Goal: Task Accomplishment & Management: Manage account settings

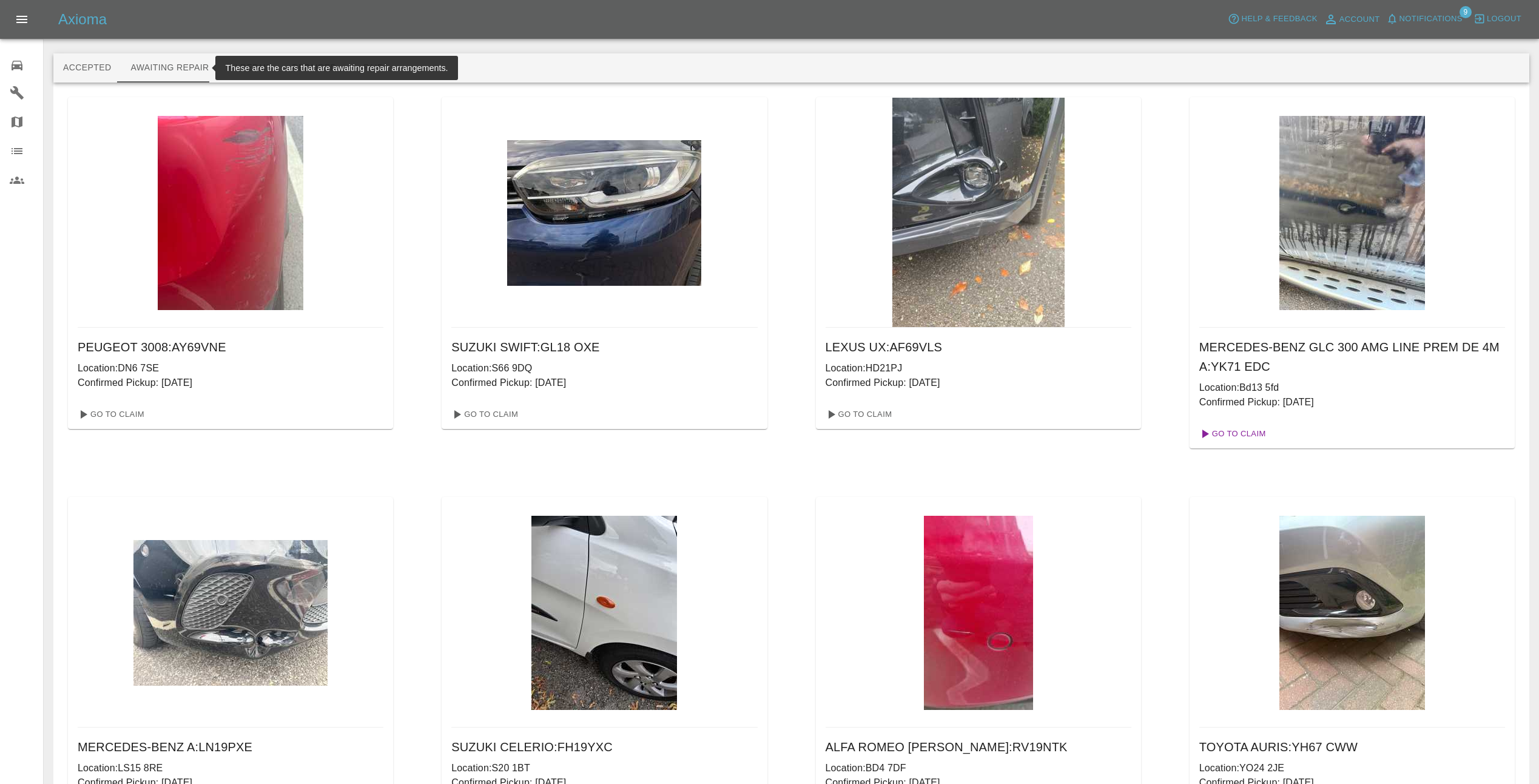
click at [1235, 433] on link "Go To Claim" at bounding box center [1231, 434] width 74 height 20
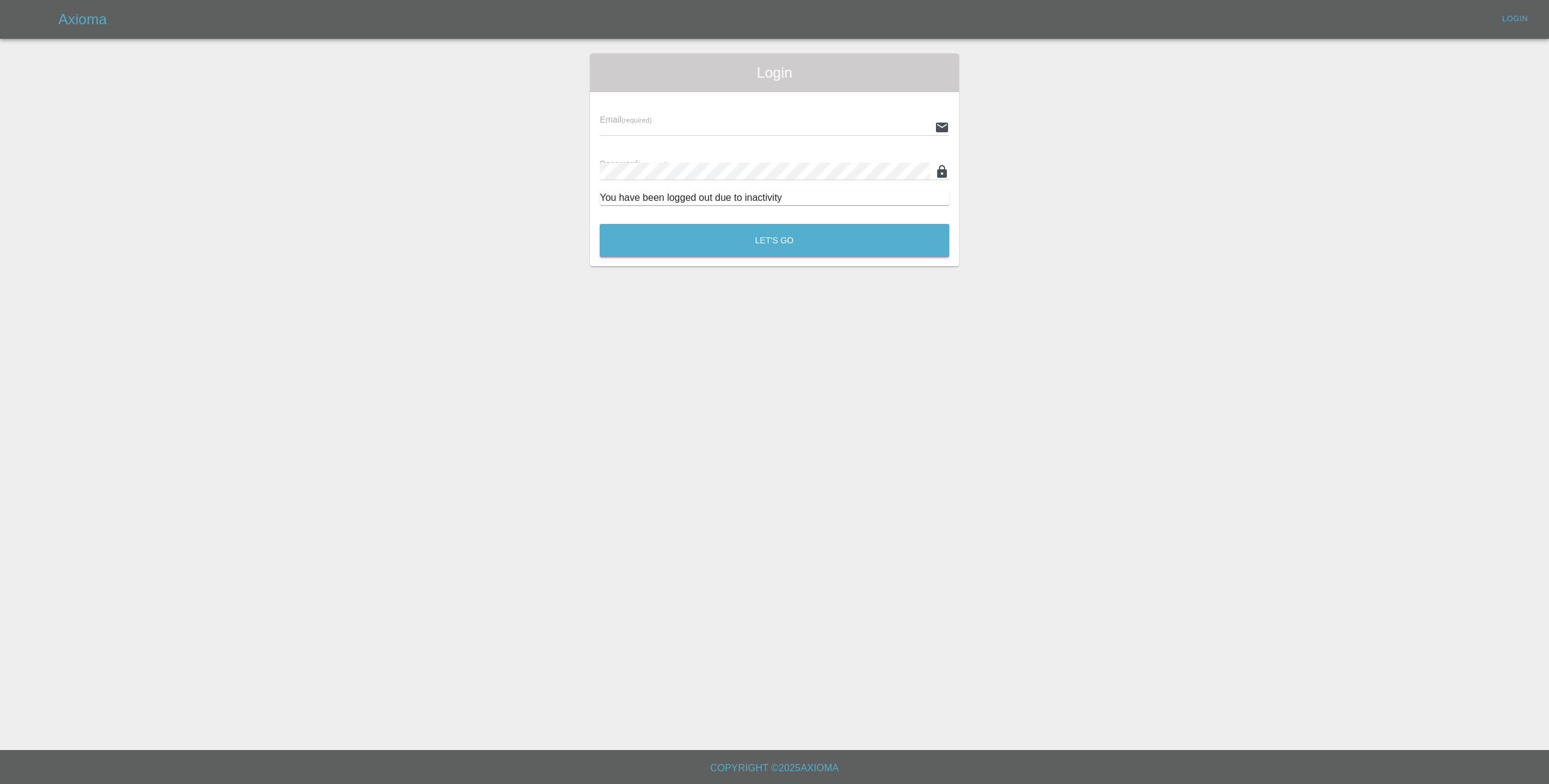
type input "[EMAIL_ADDRESS][DOMAIN_NAME]"
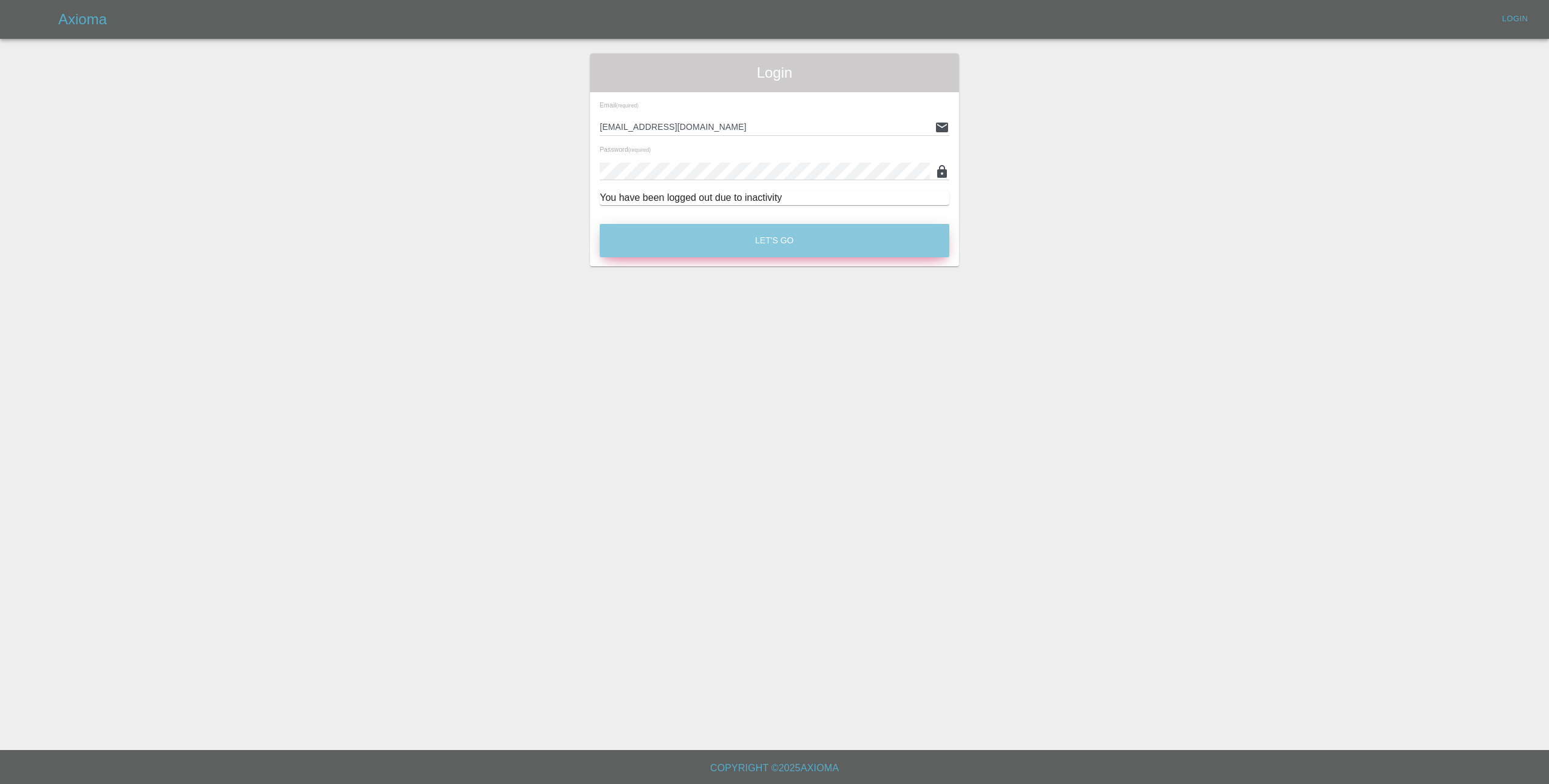
click at [747, 244] on button "Let's Go" at bounding box center [774, 240] width 349 height 34
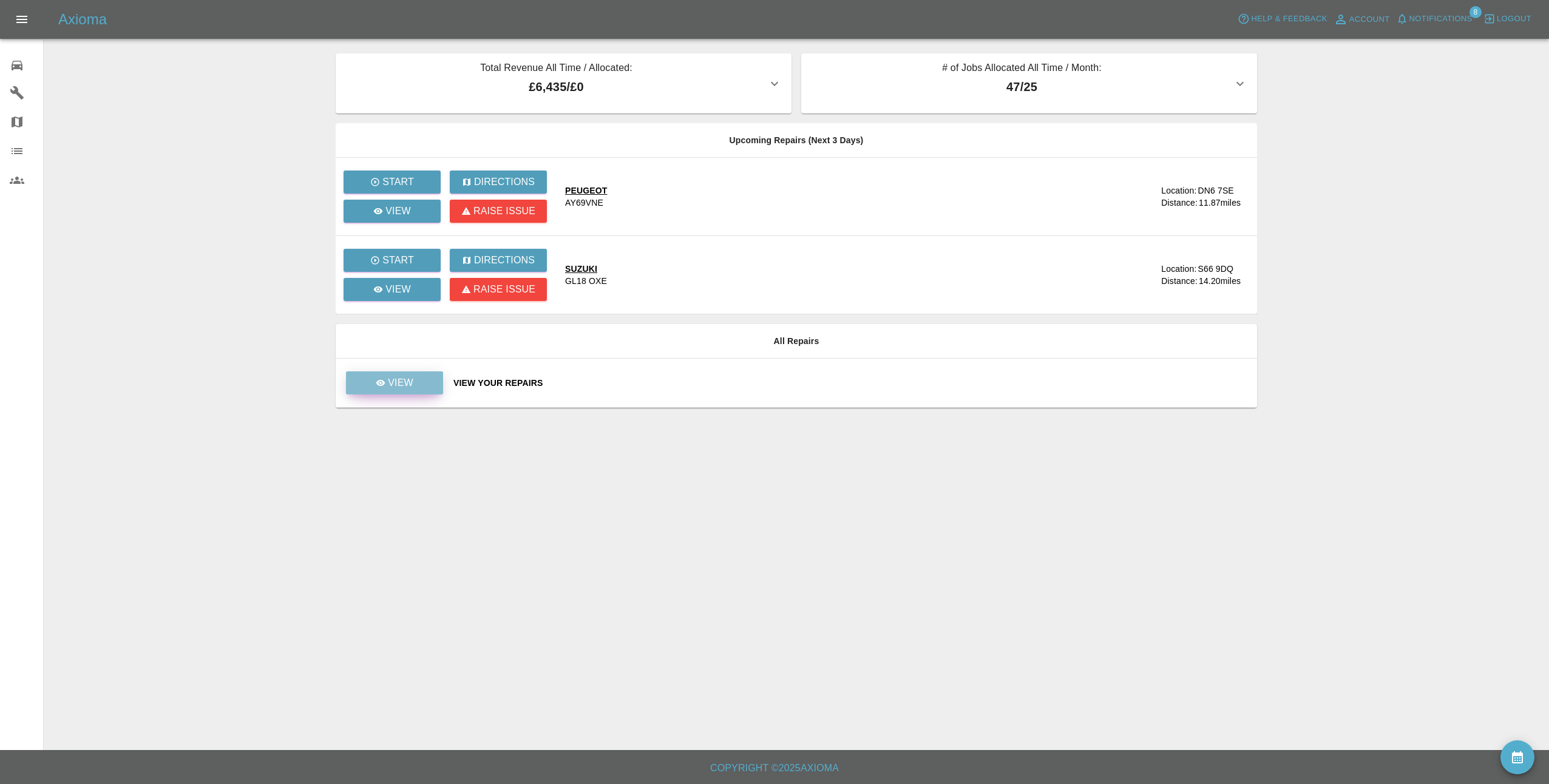
click at [390, 385] on p "View" at bounding box center [401, 383] width 26 height 15
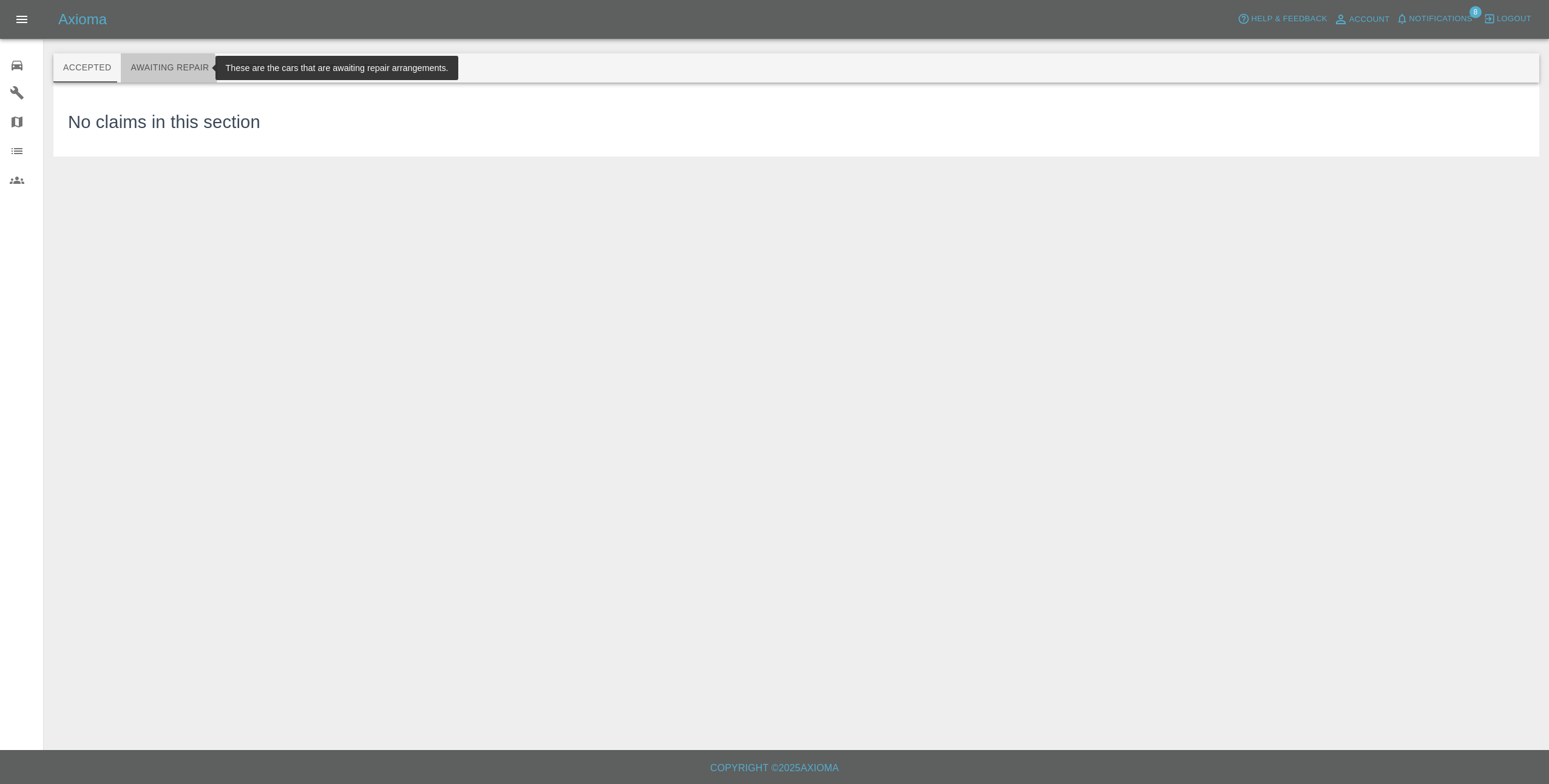
click at [162, 71] on button "Awaiting Repair" at bounding box center [169, 67] width 98 height 29
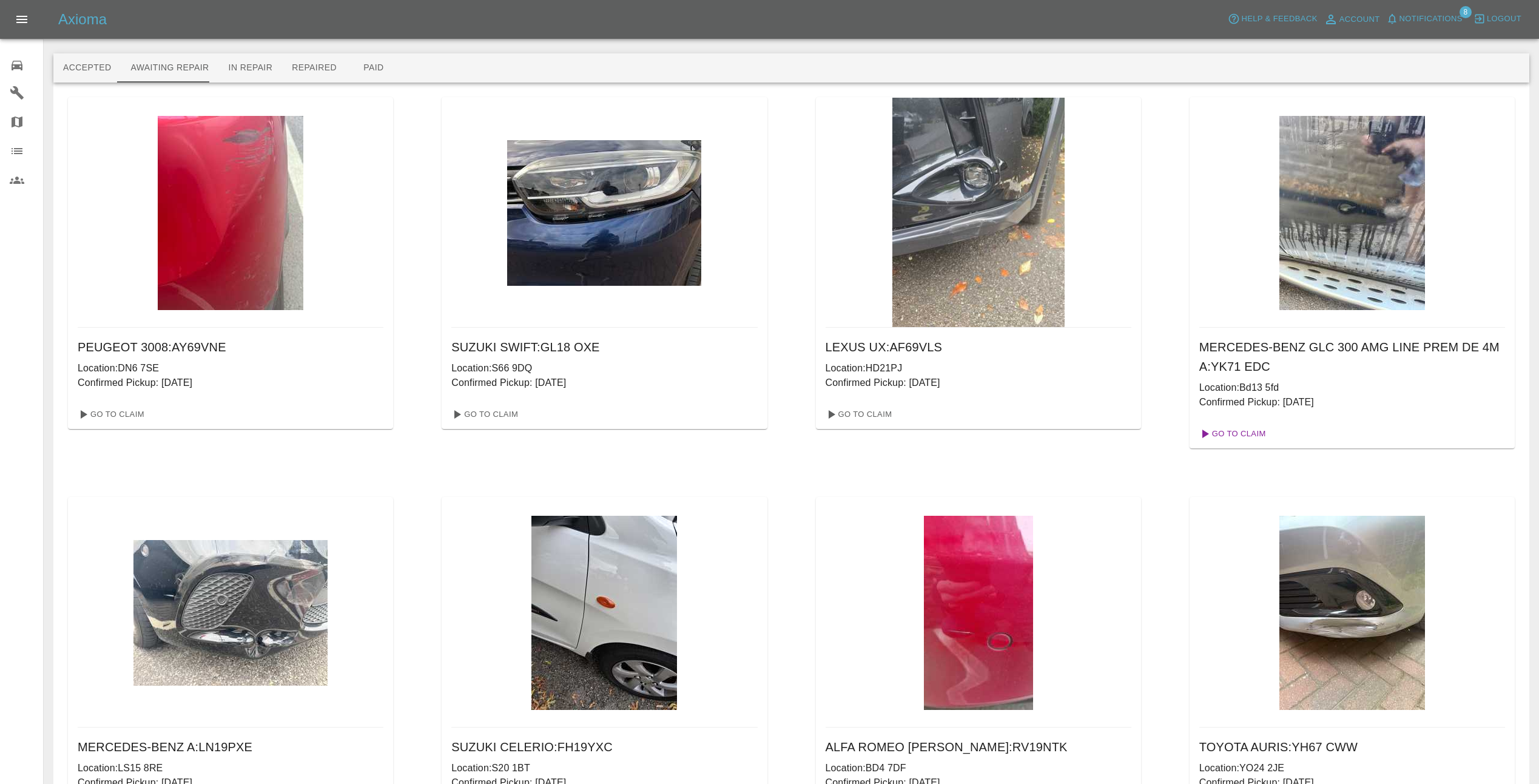
click at [1225, 432] on link "Go To Claim" at bounding box center [1231, 434] width 74 height 20
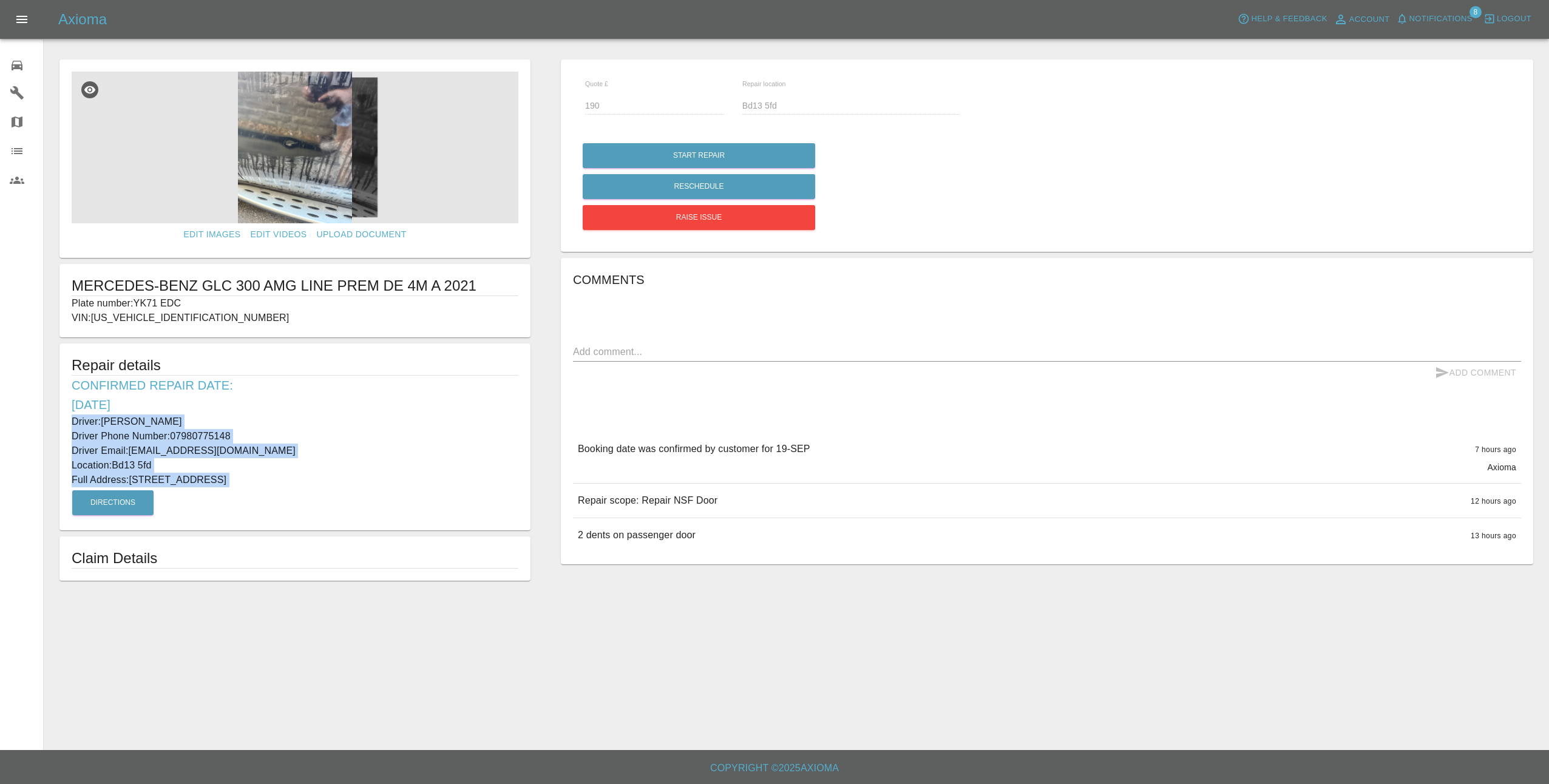
drag, startPoint x: 66, startPoint y: 419, endPoint x: 381, endPoint y: 500, distance: 325.2
click at [381, 500] on div "Repair details Confirmed Repair Date: [DATE] Driver: [PERSON_NAME] Driver Phone…" at bounding box center [295, 436] width 471 height 187
copy div "Driver: [PERSON_NAME] Driver Phone Number: 07980775148 Driver Email: [EMAIL_ADD…"
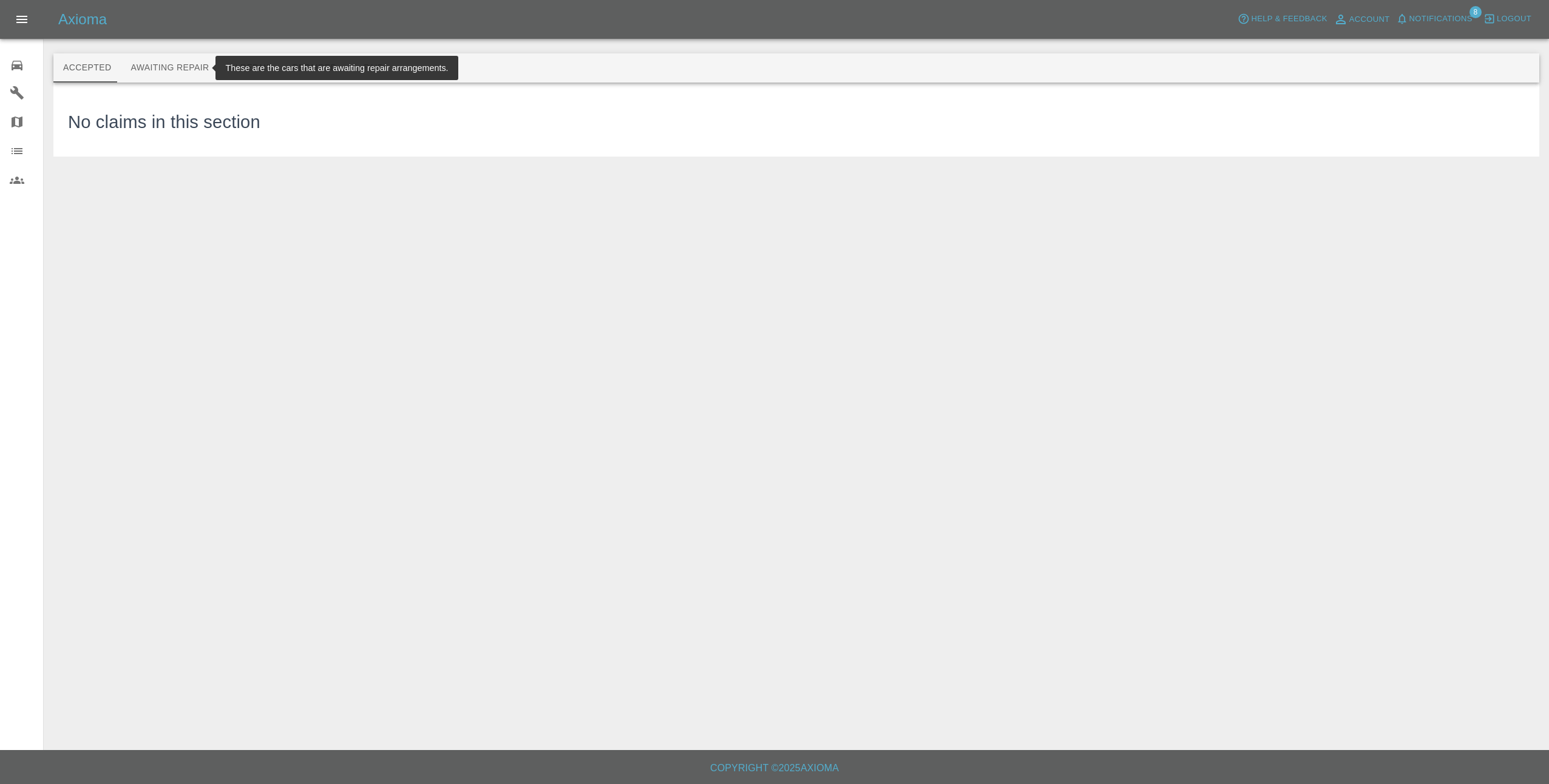
click at [168, 66] on button "Awaiting Repair" at bounding box center [169, 67] width 98 height 29
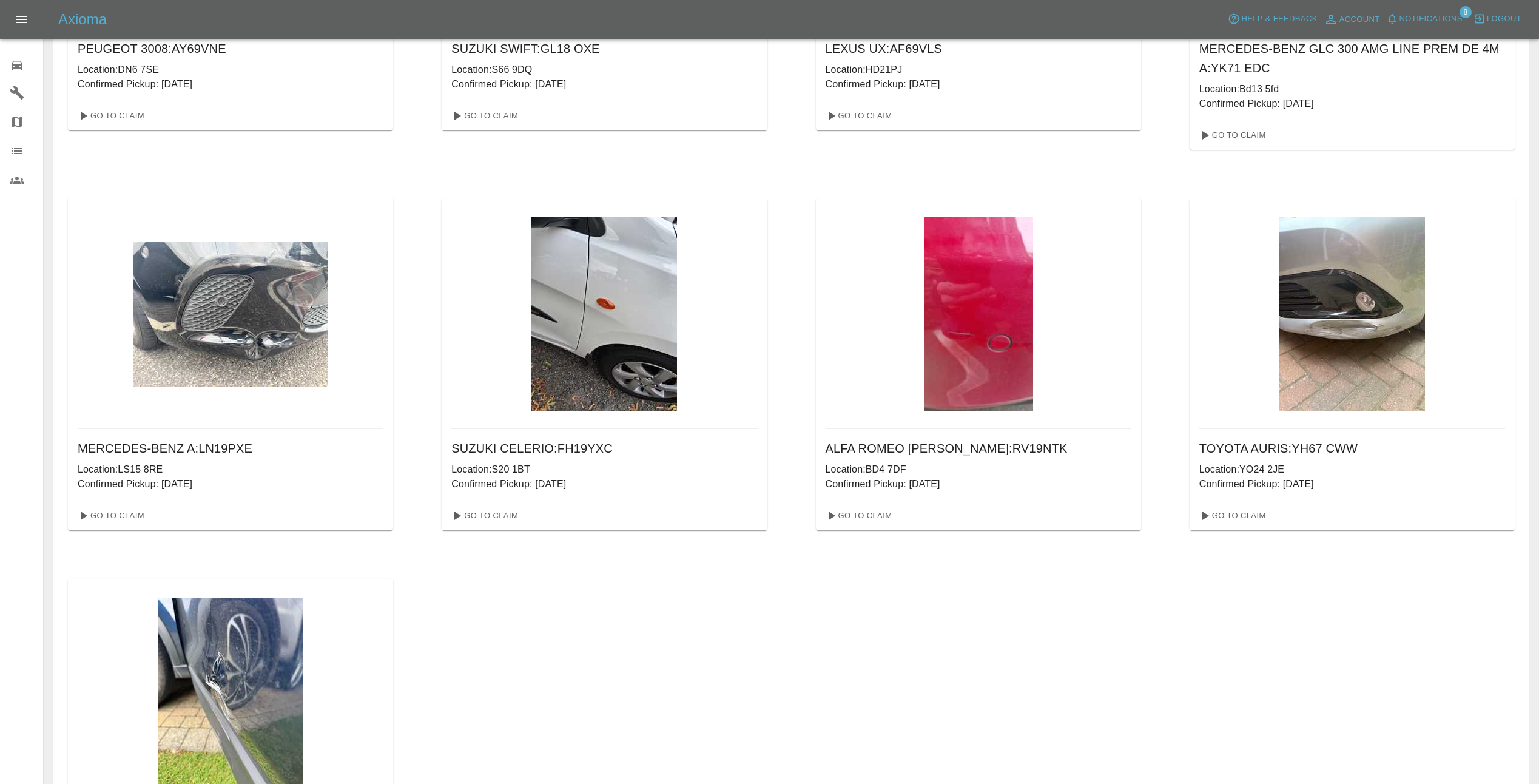
scroll to position [242, 0]
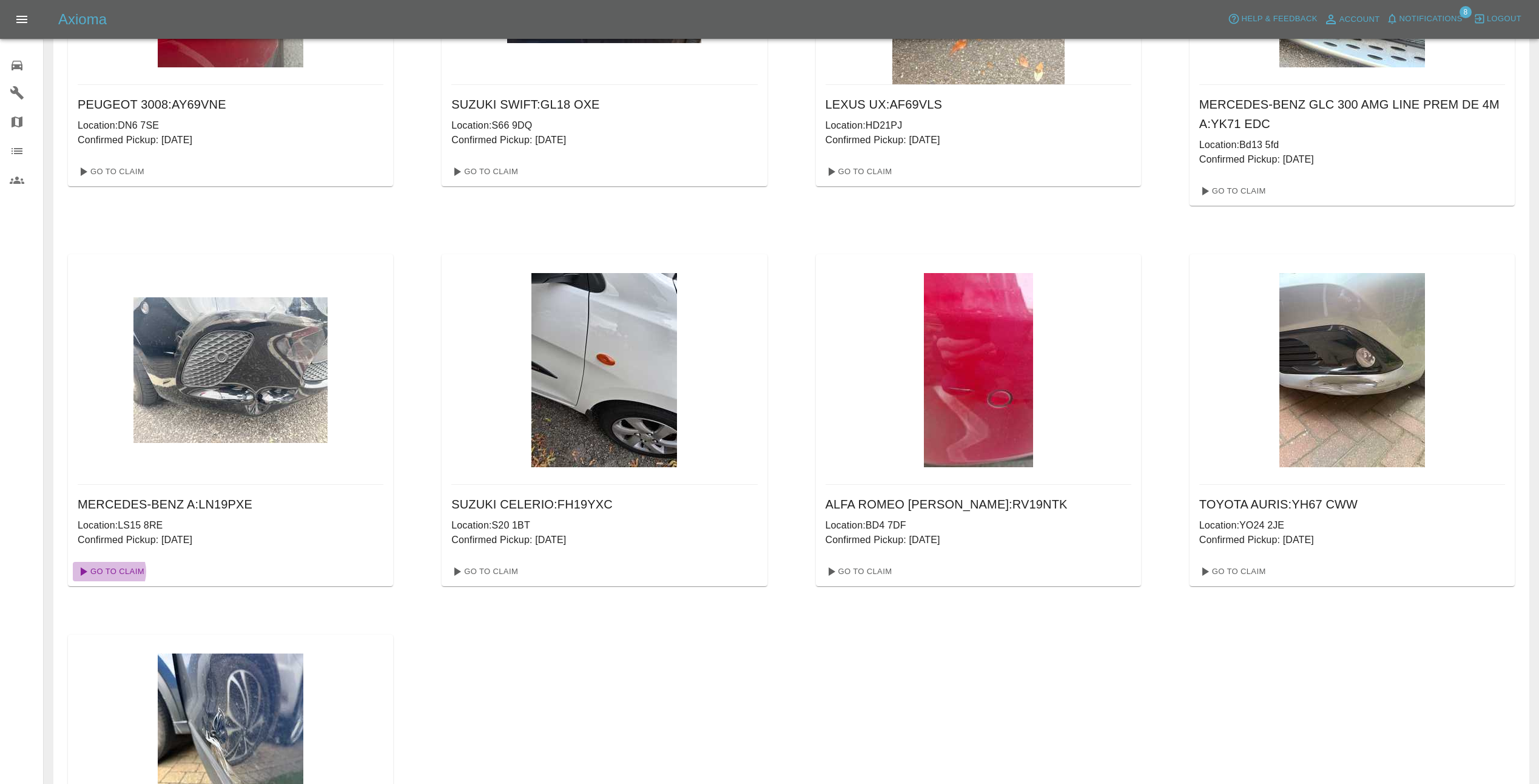
click at [108, 571] on link "Go To Claim" at bounding box center [110, 571] width 74 height 20
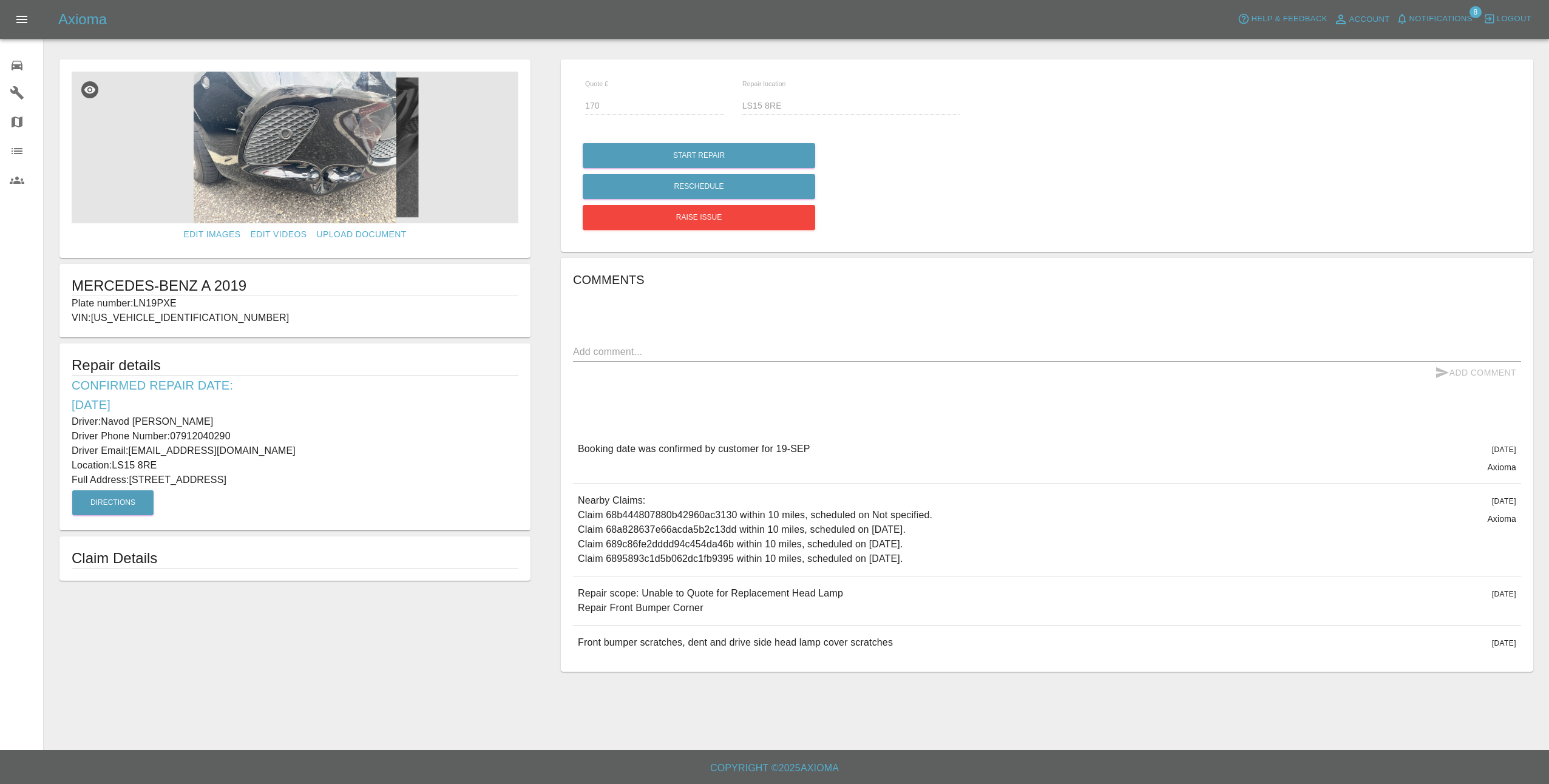
click at [310, 171] on img at bounding box center [295, 146] width 447 height 151
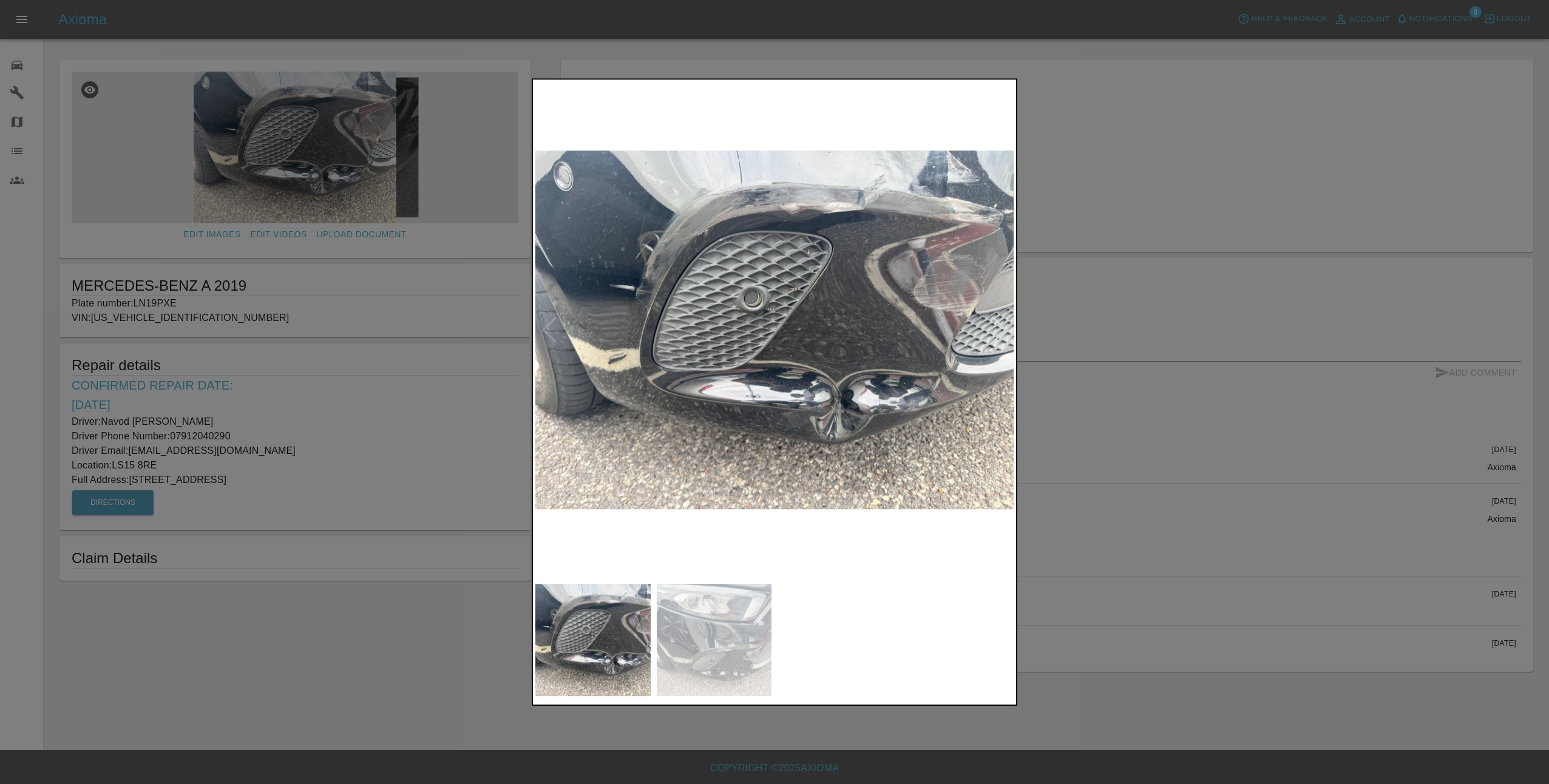
click at [739, 652] on img at bounding box center [714, 639] width 116 height 112
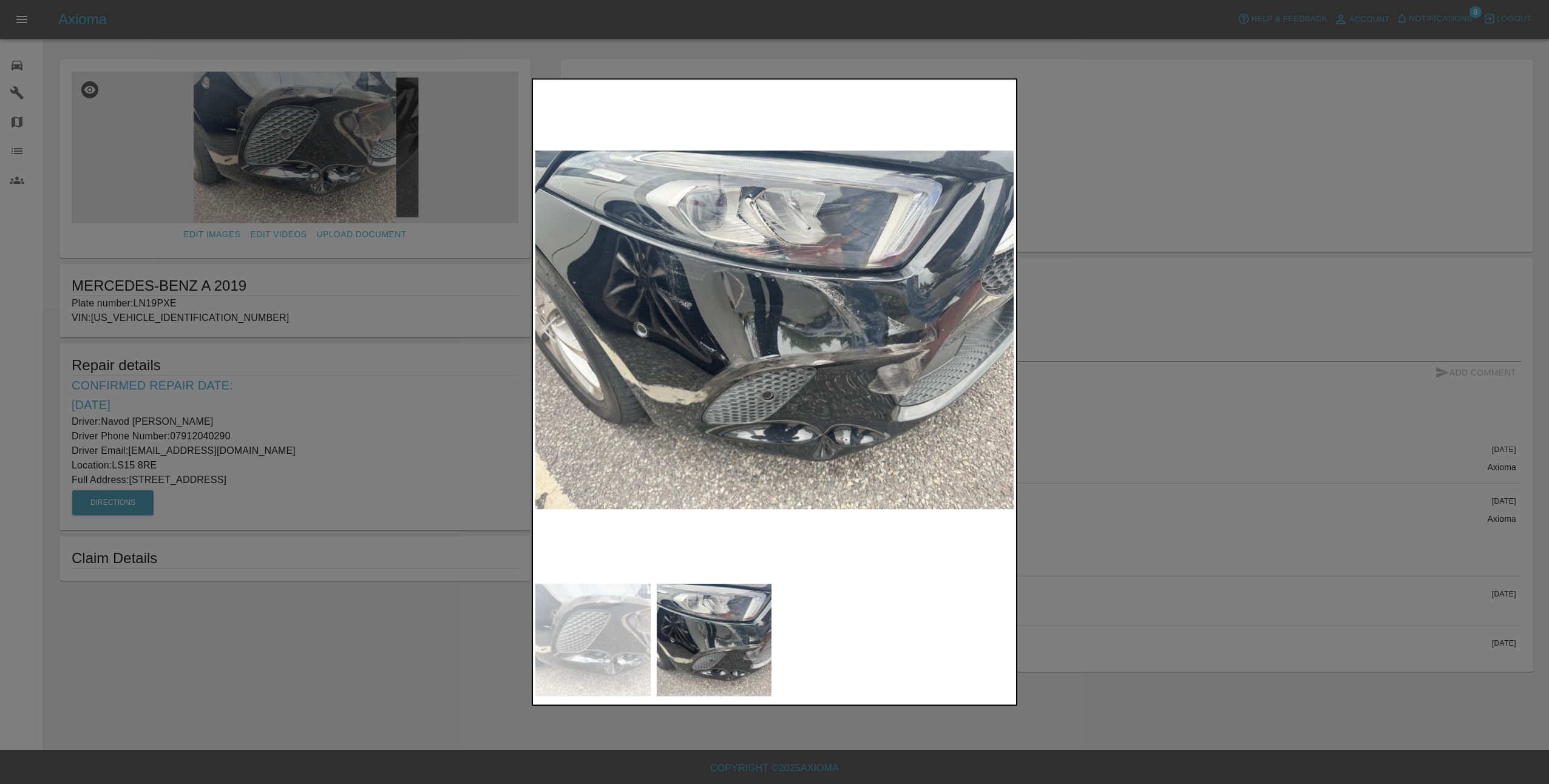
click at [429, 568] on div at bounding box center [774, 392] width 1549 height 784
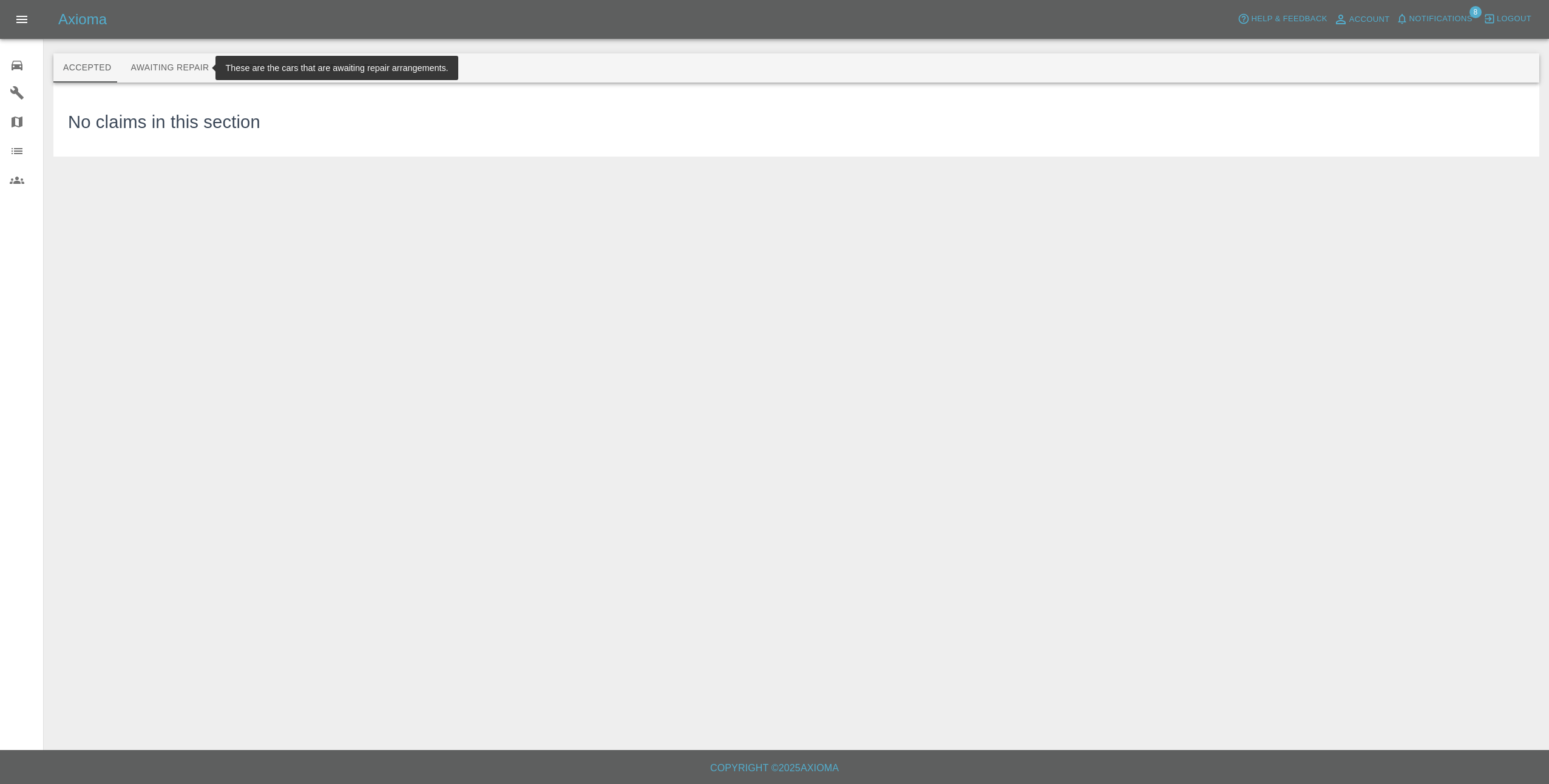
click at [180, 64] on button "Awaiting Repair" at bounding box center [169, 67] width 98 height 29
